Goal: Transaction & Acquisition: Book appointment/travel/reservation

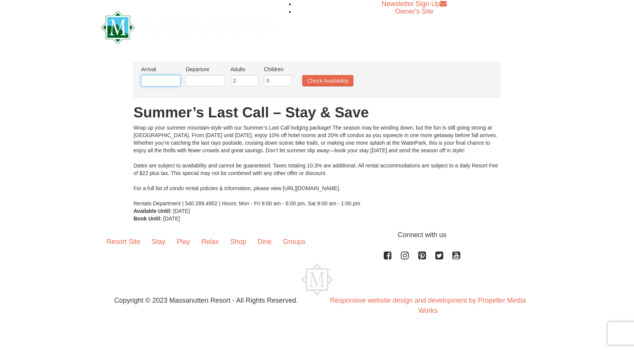
click at [174, 82] on input "text" at bounding box center [160, 80] width 39 height 11
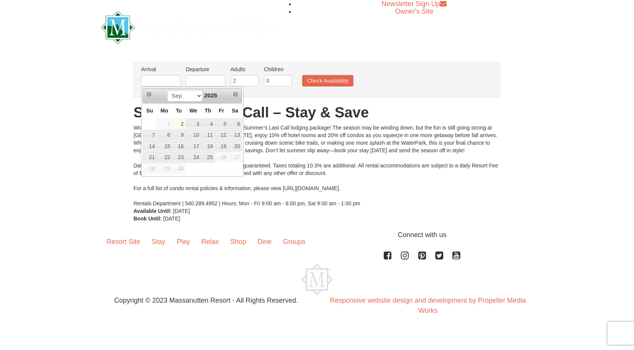
click at [146, 120] on td at bounding box center [150, 123] width 14 height 11
click at [181, 124] on link "2" at bounding box center [179, 124] width 13 height 11
type input "[DATE]"
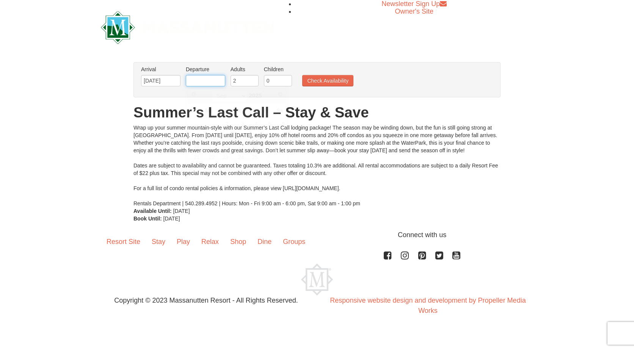
click at [221, 82] on input "text" at bounding box center [205, 80] width 39 height 11
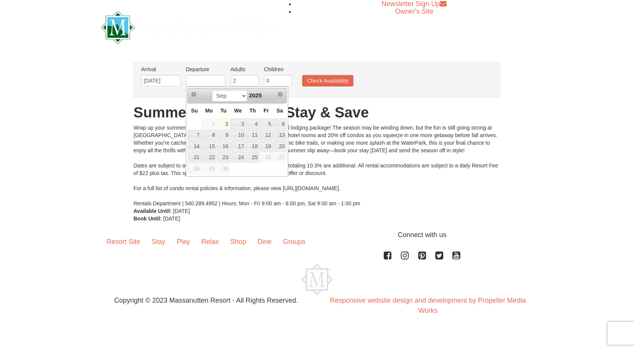
click at [189, 118] on th "Su" at bounding box center [194, 111] width 14 height 15
click at [255, 121] on link "4" at bounding box center [252, 124] width 13 height 11
type input "[DATE]"
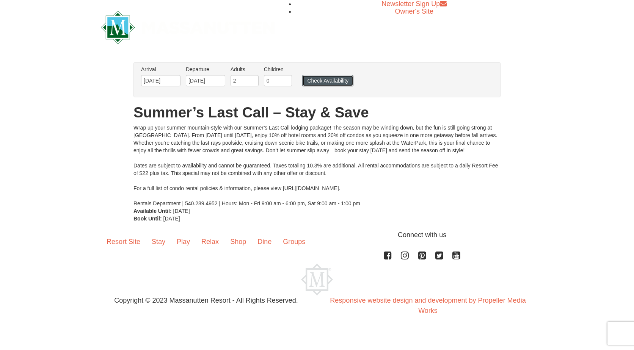
click at [321, 82] on button "Check Availability" at bounding box center [327, 80] width 51 height 11
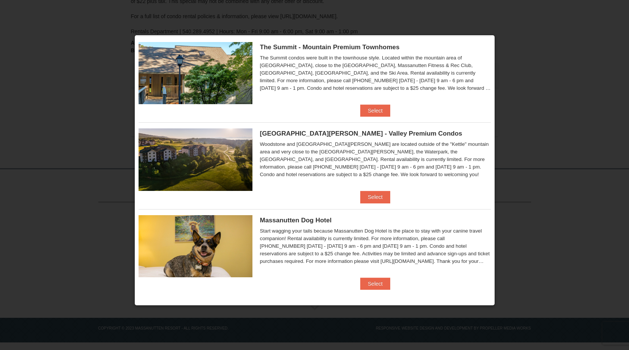
scroll to position [366, 0]
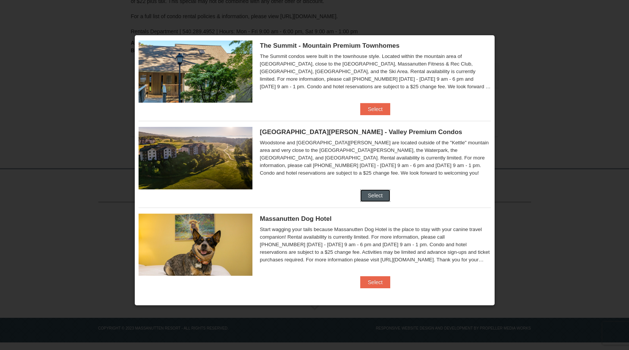
click at [362, 191] on button "Select" at bounding box center [375, 196] width 30 height 12
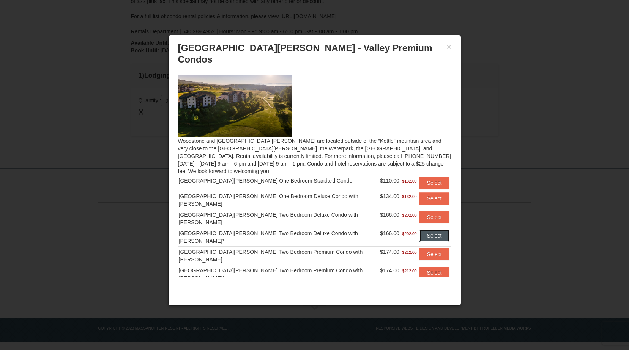
click at [422, 230] on button "Select" at bounding box center [434, 236] width 30 height 12
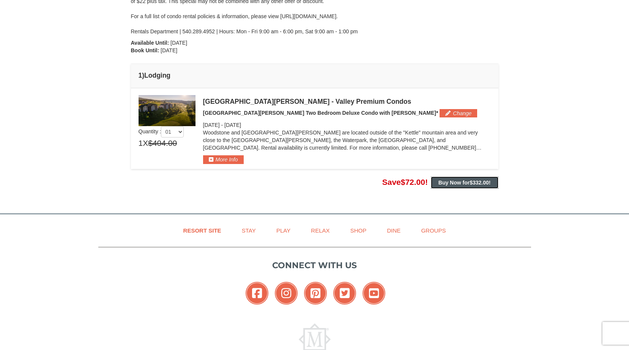
click at [452, 185] on strong "Buy Now for $332.00 !" at bounding box center [464, 183] width 52 height 6
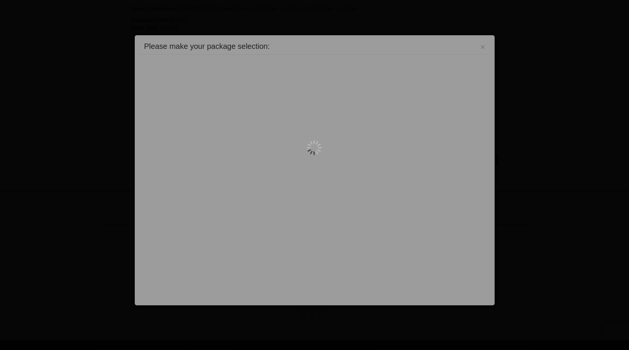
scroll to position [199, 0]
